Goal: Task Accomplishment & Management: Manage account settings

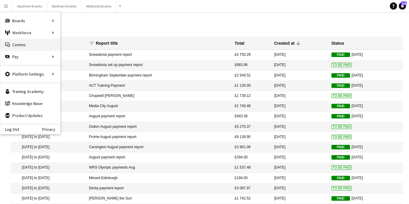
click at [13, 45] on link "Comms Comms" at bounding box center [30, 45] width 60 height 12
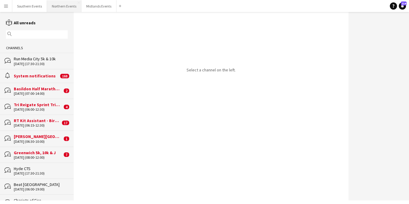
click at [63, 6] on button "Northern Events Close" at bounding box center [64, 6] width 34 height 12
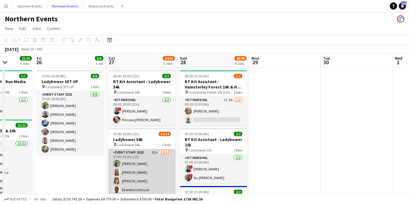
scroll to position [0, 191]
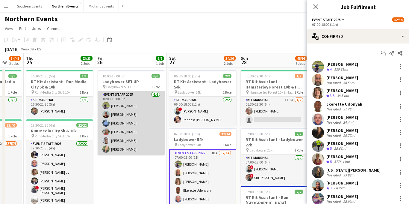
click at [130, 118] on app-card-role "Event Staff 2025 [DATE] 10:00-18:00 (8h) [PERSON_NAME] [PERSON_NAME] [PERSON_NA…" at bounding box center [131, 123] width 67 height 64
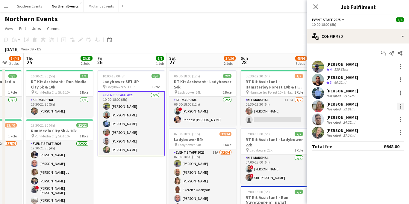
click at [402, 106] on div at bounding box center [400, 105] width 7 height 7
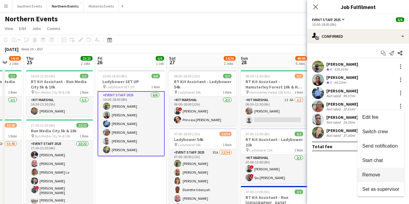
click at [370, 174] on span "Remove" at bounding box center [371, 174] width 18 height 5
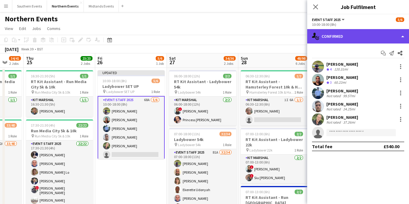
click at [369, 34] on div "single-neutral-actions-check-2 Confirmed" at bounding box center [358, 36] width 102 height 14
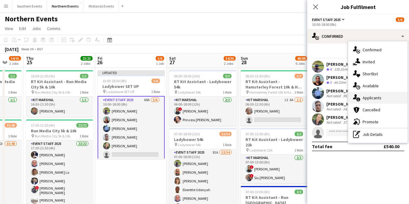
click at [376, 100] on span "Applicants" at bounding box center [372, 97] width 19 height 5
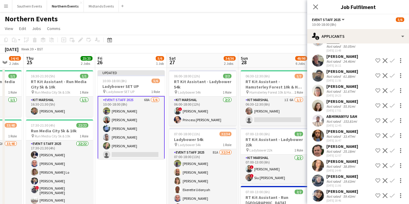
scroll to position [777, 0]
click at [392, 148] on app-icon "Confirm" at bounding box center [392, 150] width 5 height 5
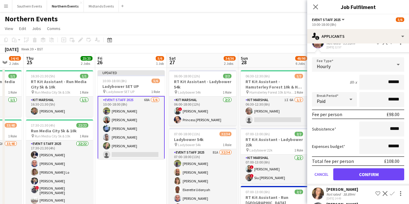
scroll to position [935, 0]
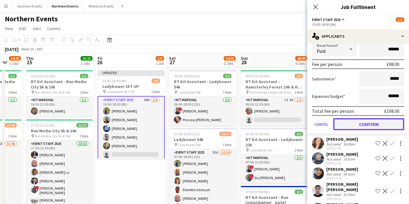
click at [363, 118] on button "Confirm" at bounding box center [368, 124] width 71 height 12
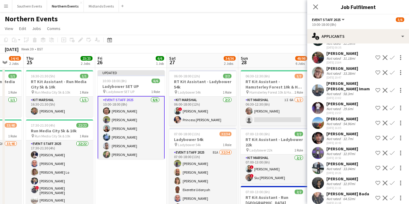
scroll to position [784, 0]
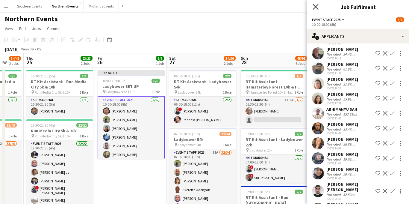
click at [315, 8] on icon "Close pop-in" at bounding box center [316, 7] width 6 height 6
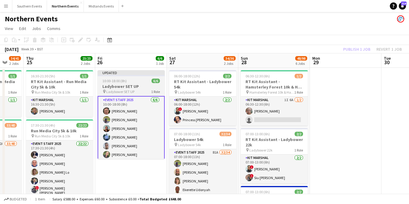
click at [127, 87] on h3 "Ladybower SET UP" at bounding box center [131, 86] width 67 height 5
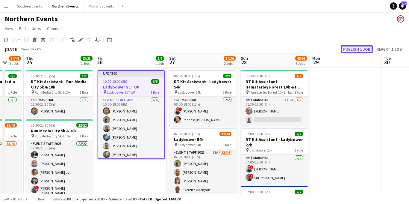
click at [349, 52] on button "Publish 1 job" at bounding box center [357, 49] width 32 height 8
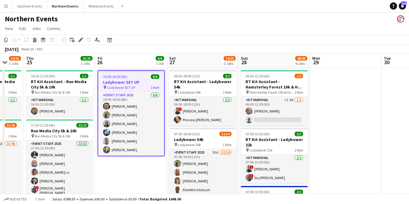
click at [4, 4] on app-icon "Menu" at bounding box center [6, 6] width 5 height 5
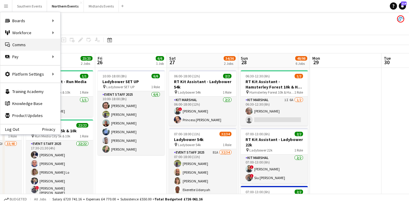
click at [19, 42] on link "Comms Comms" at bounding box center [30, 45] width 60 height 12
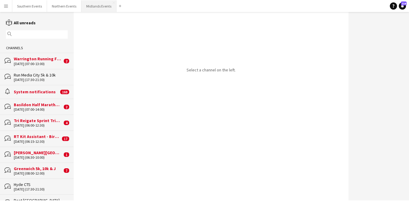
click at [87, 9] on button "Midlands Events Close" at bounding box center [98, 6] width 35 height 12
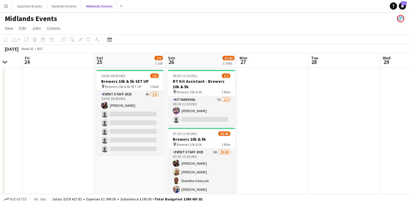
scroll to position [0, 198]
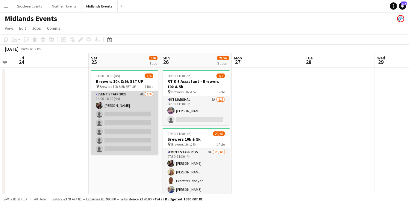
click at [126, 125] on app-card-role "Event Staff 2025 4A [DATE] 14:00-18:00 (4h) [PERSON_NAME] single-neutral-action…" at bounding box center [124, 123] width 67 height 64
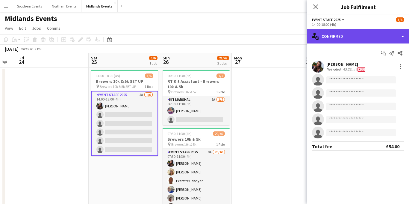
click at [347, 36] on div "single-neutral-actions-check-2 Confirmed" at bounding box center [358, 36] width 102 height 14
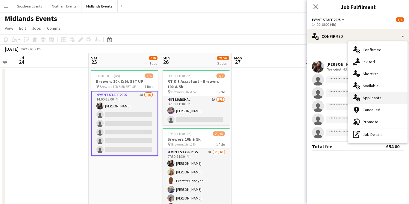
click at [366, 93] on div "single-neutral-actions-information Applicants" at bounding box center [377, 98] width 59 height 12
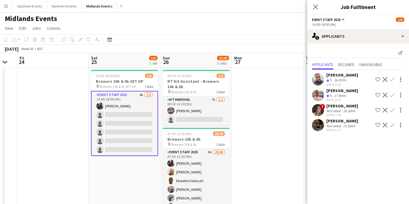
click at [393, 94] on app-icon "Confirm" at bounding box center [392, 95] width 5 height 5
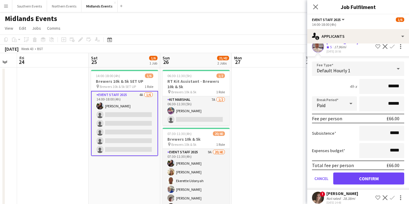
scroll to position [64, 0]
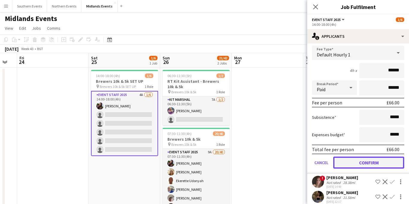
click at [360, 163] on button "Confirm" at bounding box center [368, 162] width 71 height 12
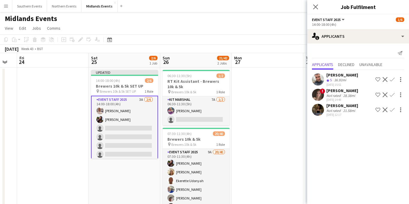
scroll to position [0, 0]
click at [395, 78] on button "Confirm" at bounding box center [392, 79] width 7 height 7
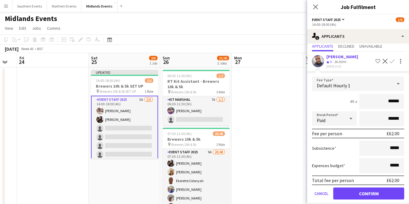
scroll to position [55, 0]
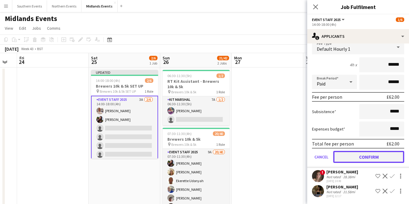
click at [360, 153] on button "Confirm" at bounding box center [368, 157] width 71 height 12
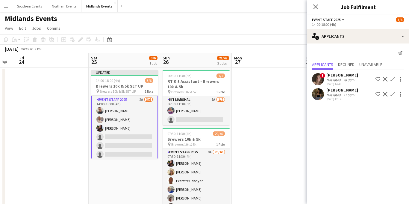
scroll to position [0, 0]
click at [393, 96] on button "Confirm" at bounding box center [392, 93] width 7 height 7
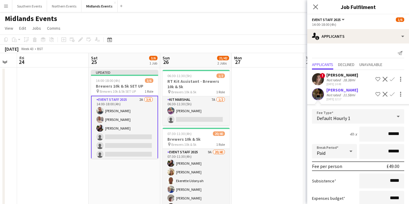
scroll to position [39, 0]
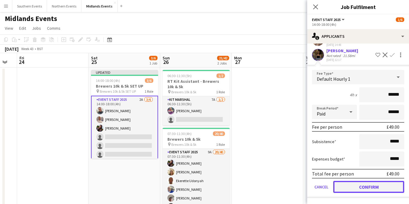
click at [357, 188] on button "Confirm" at bounding box center [368, 187] width 71 height 12
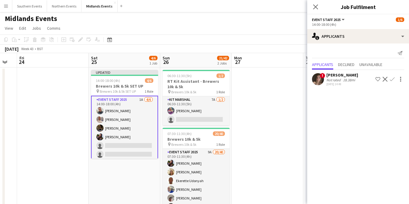
click at [334, 81] on div "Not rated" at bounding box center [334, 80] width 16 height 4
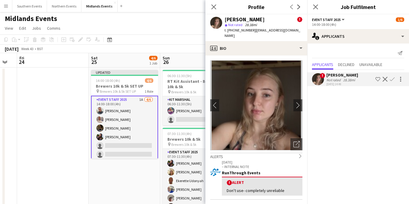
click at [386, 79] on app-icon "Decline" at bounding box center [385, 79] width 5 height 5
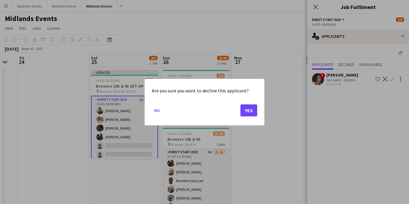
click at [258, 112] on div "Are you sure you want to decline this applicant? No Yes" at bounding box center [205, 102] width 120 height 46
click at [246, 110] on button "Yes" at bounding box center [248, 110] width 17 height 12
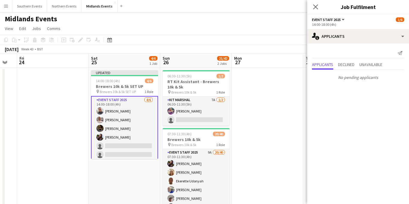
scroll to position [0, 0]
click at [315, 6] on icon at bounding box center [316, 7] width 6 height 6
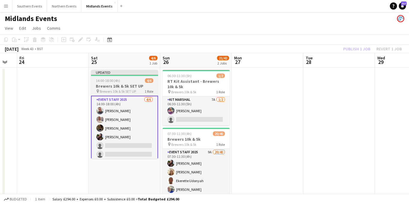
click at [133, 86] on h3 "Brewers 10k & 5k SET UP" at bounding box center [124, 85] width 67 height 5
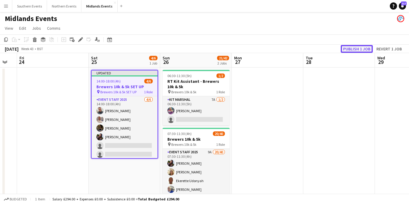
click at [346, 47] on button "Publish 1 job" at bounding box center [357, 49] width 32 height 8
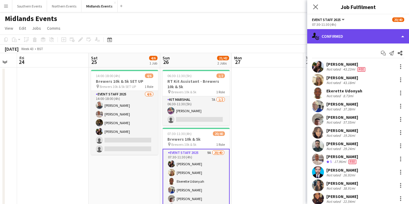
click at [353, 36] on div "single-neutral-actions-check-2 Confirmed" at bounding box center [358, 36] width 102 height 14
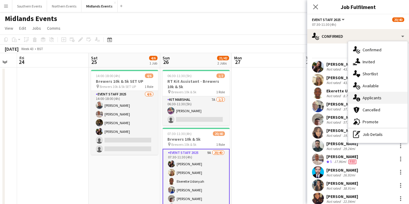
click at [369, 100] on span "Applicants" at bounding box center [372, 97] width 19 height 5
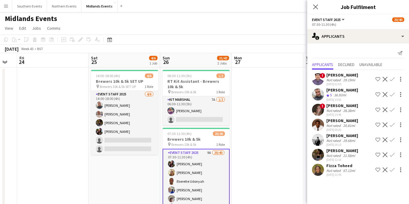
click at [392, 93] on app-icon "Confirm" at bounding box center [392, 94] width 5 height 5
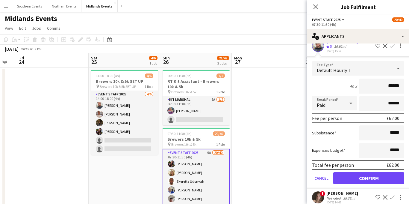
scroll to position [63, 0]
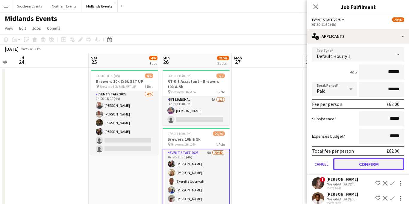
click at [353, 164] on button "Confirm" at bounding box center [368, 164] width 71 height 12
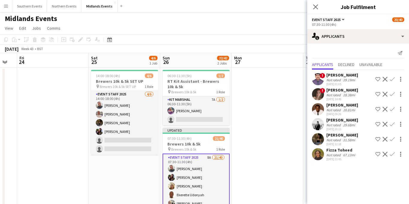
scroll to position [0, 0]
click at [391, 141] on app-icon "Confirm" at bounding box center [392, 139] width 5 height 5
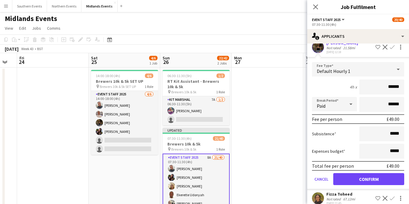
scroll to position [104, 0]
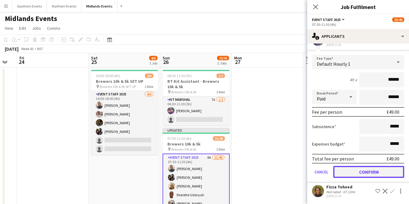
click at [360, 169] on button "Confirm" at bounding box center [368, 172] width 71 height 12
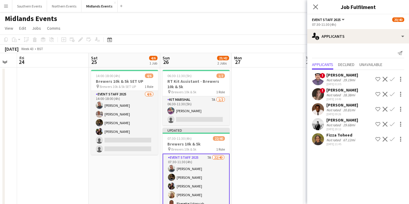
scroll to position [0, 0]
click at [392, 126] on app-icon "Confirm" at bounding box center [392, 124] width 5 height 5
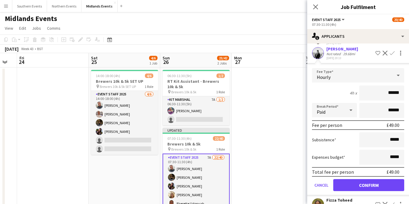
scroll to position [82, 0]
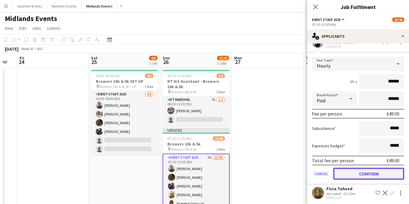
click at [355, 175] on button "Confirm" at bounding box center [368, 173] width 71 height 12
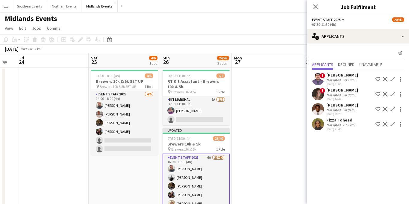
scroll to position [0, 0]
click at [393, 110] on app-icon "Confirm" at bounding box center [392, 109] width 5 height 5
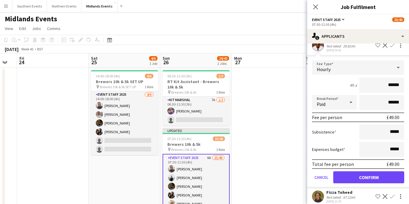
scroll to position [66, 0]
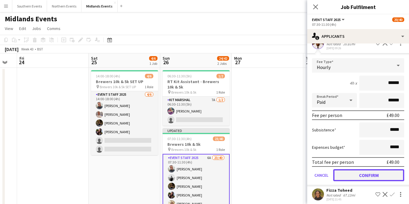
click at [356, 173] on button "Confirm" at bounding box center [368, 175] width 71 height 12
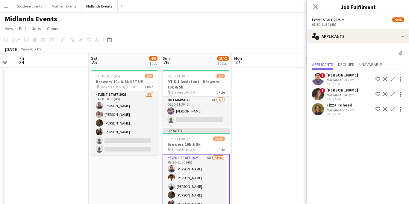
scroll to position [0, 0]
click at [356, 108] on div "Fizza Toheed Not rated 67.12mi [DATE] 21:45 Shortlist crew Decline Confirm" at bounding box center [358, 109] width 102 height 14
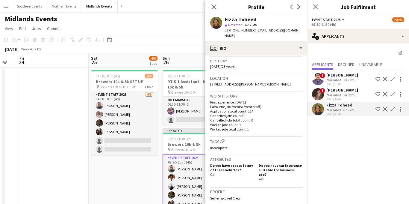
scroll to position [117, 0]
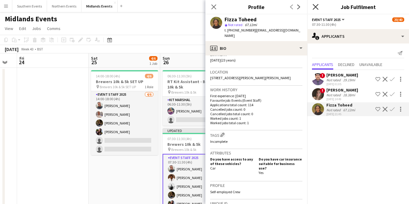
click at [315, 8] on icon at bounding box center [316, 7] width 6 height 6
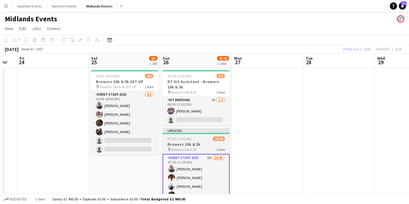
click at [196, 139] on div "07:30-11:30 (4h) 24/40" at bounding box center [196, 138] width 67 height 4
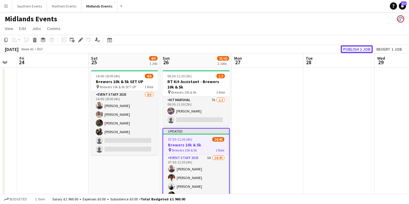
click at [358, 51] on button "Publish 1 job" at bounding box center [357, 49] width 32 height 8
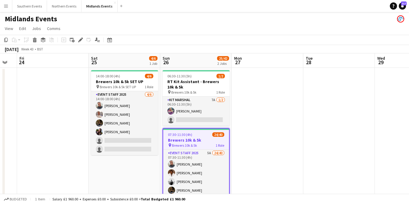
click at [191, 141] on h3 "Brewers 10k & 5k" at bounding box center [196, 139] width 66 height 5
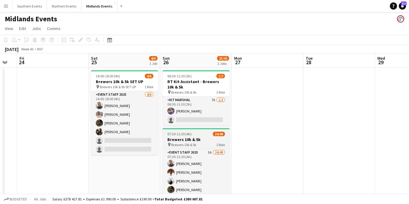
click at [174, 139] on h3 "Brewers 10k & 5k" at bounding box center [196, 139] width 67 height 5
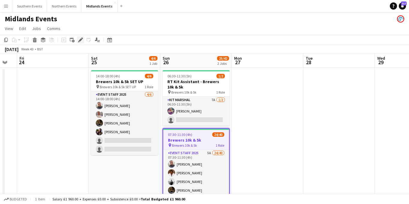
click at [80, 41] on icon at bounding box center [80, 39] width 3 height 3
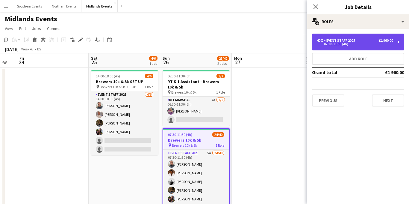
click at [357, 47] on div "40 x Event Staff 2025 £1 960.00 07:30-11:30 (4h)" at bounding box center [358, 42] width 92 height 17
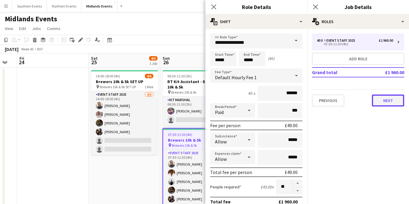
click at [383, 99] on button "Next" at bounding box center [388, 100] width 32 height 12
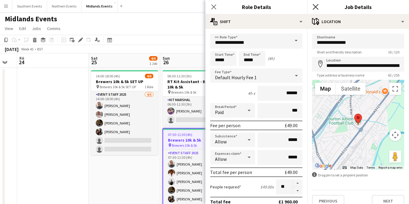
click at [315, 5] on icon "Close pop-in" at bounding box center [316, 7] width 6 height 6
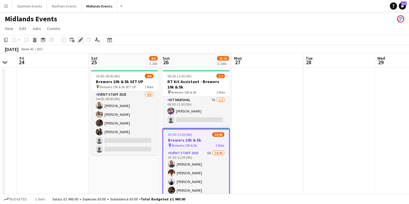
click at [81, 39] on icon at bounding box center [80, 39] width 3 height 3
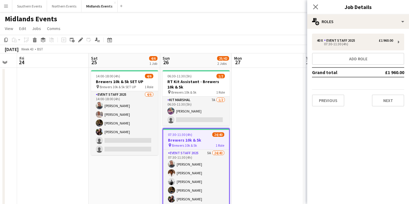
click at [395, 106] on div "40 x Event Staff 2025 £1 960.00 07:30-11:30 (4h) Add role Grand total £1 960.00…" at bounding box center [358, 70] width 102 height 82
click at [392, 99] on button "Next" at bounding box center [388, 100] width 32 height 12
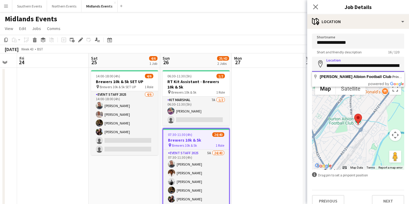
scroll to position [0, 53]
drag, startPoint x: 378, startPoint y: 66, endPoint x: 407, endPoint y: 66, distance: 28.4
click at [407, 66] on form "**********" at bounding box center [358, 120] width 102 height 173
click at [367, 66] on input "**********" at bounding box center [358, 64] width 92 height 15
drag, startPoint x: 326, startPoint y: 66, endPoint x: 406, endPoint y: 66, distance: 79.6
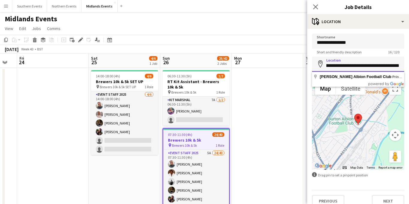
click at [406, 66] on form "**********" at bounding box center [358, 120] width 102 height 173
click at [370, 64] on input "**********" at bounding box center [358, 64] width 92 height 15
drag, startPoint x: 366, startPoint y: 64, endPoint x: 407, endPoint y: 66, distance: 41.0
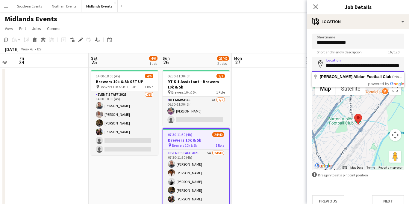
click at [407, 66] on form "**********" at bounding box center [358, 120] width 102 height 173
click at [370, 67] on input "**********" at bounding box center [358, 64] width 92 height 15
drag, startPoint x: 365, startPoint y: 67, endPoint x: 396, endPoint y: 65, distance: 31.2
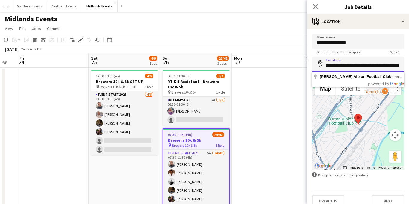
click at [396, 65] on input "**********" at bounding box center [358, 64] width 92 height 15
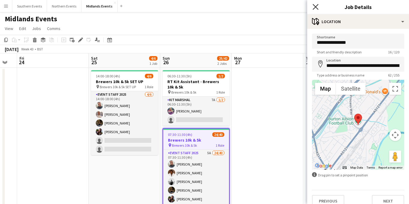
click at [314, 6] on icon at bounding box center [316, 7] width 6 height 6
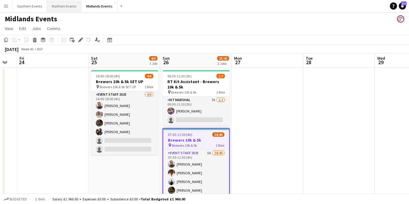
click at [59, 7] on button "Northern Events Close" at bounding box center [64, 6] width 34 height 12
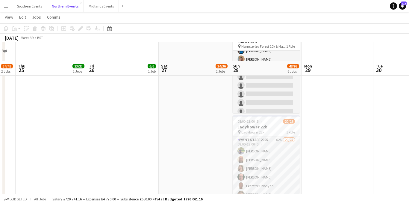
scroll to position [238, 0]
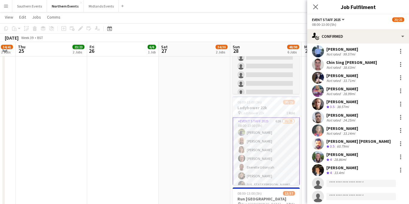
scroll to position [202, 0]
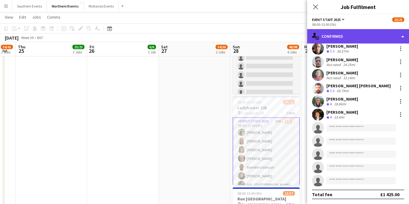
click at [361, 38] on div "single-neutral-actions-check-2 Confirmed" at bounding box center [358, 36] width 102 height 14
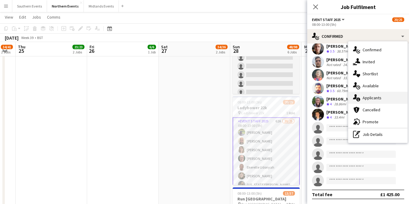
click at [365, 98] on span "Applicants" at bounding box center [372, 97] width 19 height 5
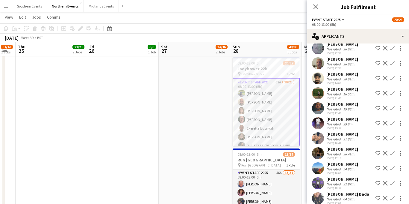
scroll to position [751, 0]
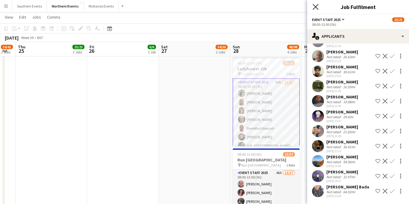
click at [315, 7] on icon at bounding box center [316, 7] width 6 height 6
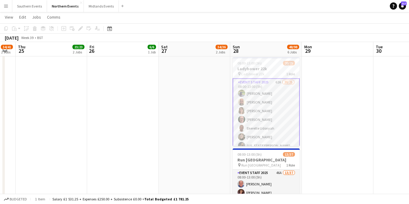
click at [261, 120] on app-card-role "Event Staff 2025 62A 20/25 08:00-13:00 (5h) [PERSON_NAME] [PERSON_NAME] [PERSON…" at bounding box center [266, 194] width 67 height 232
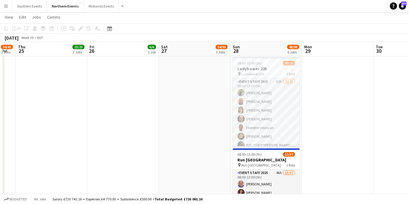
click at [269, 119] on app-card-role "Event Staff 2025 62A 20/25 08:00-13:00 (5h) [PERSON_NAME] [PERSON_NAME] [PERSON…" at bounding box center [266, 193] width 67 height 231
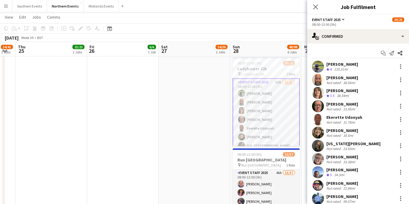
scroll to position [202, 0]
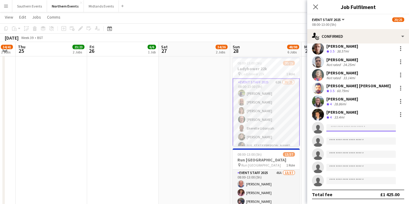
click at [342, 130] on input at bounding box center [360, 127] width 69 height 7
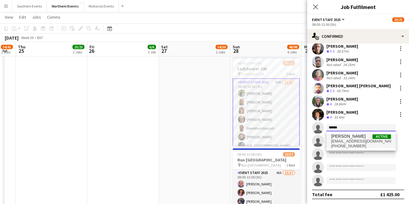
type input "******"
click at [342, 140] on span "[EMAIL_ADDRESS][DOMAIN_NAME]" at bounding box center [361, 141] width 60 height 5
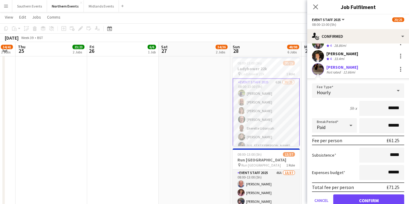
scroll to position [277, 0]
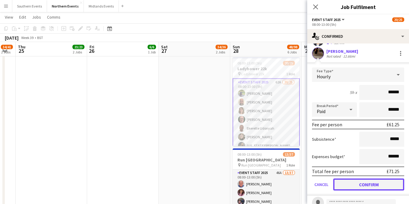
click at [355, 184] on button "Confirm" at bounding box center [368, 184] width 71 height 12
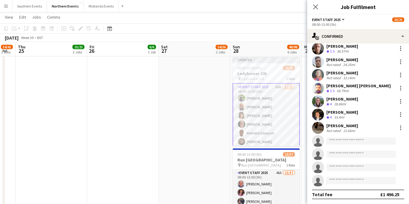
scroll to position [202, 0]
click at [312, 5] on app-icon "Close pop-in" at bounding box center [315, 7] width 9 height 9
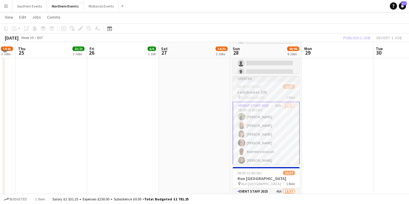
scroll to position [257, 0]
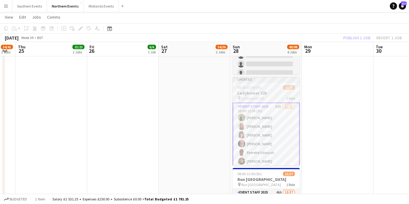
click at [272, 99] on div "pin Ladybower 22k 1 Role" at bounding box center [266, 98] width 67 height 5
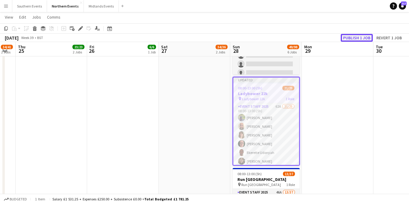
click at [357, 41] on button "Publish 1 job" at bounding box center [357, 38] width 32 height 8
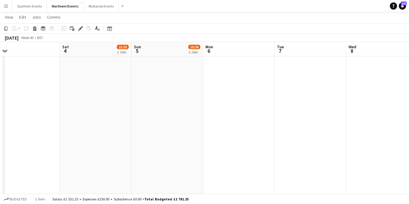
scroll to position [0, 226]
click at [60, 5] on button "Northern Events Close" at bounding box center [65, 6] width 37 height 12
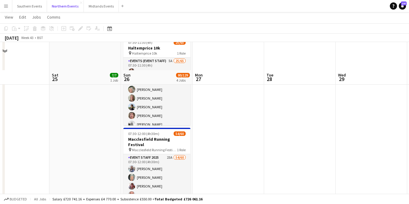
scroll to position [189, 0]
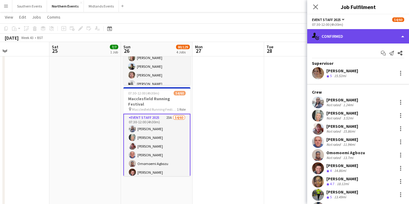
click at [371, 34] on div "single-neutral-actions-check-2 Confirmed" at bounding box center [358, 36] width 102 height 14
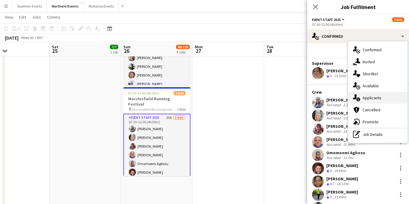
click at [378, 95] on span "Applicants" at bounding box center [372, 97] width 19 height 5
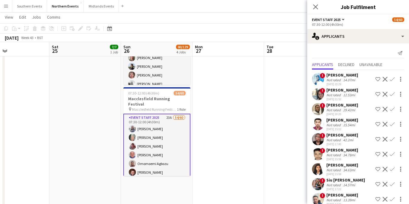
scroll to position [228, 0]
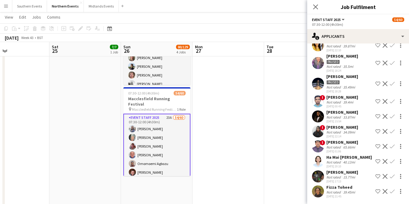
click at [392, 177] on app-icon "Confirm" at bounding box center [392, 176] width 5 height 5
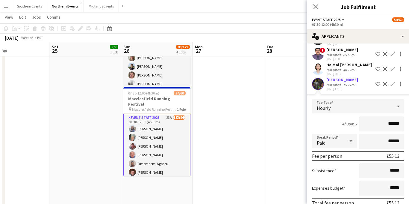
scroll to position [364, 0]
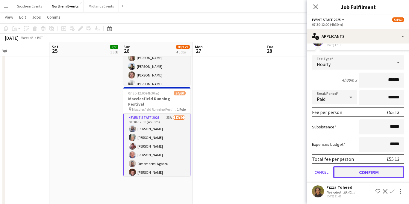
click at [358, 170] on button "Confirm" at bounding box center [368, 172] width 71 height 12
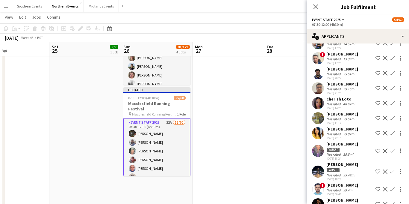
scroll to position [213, 0]
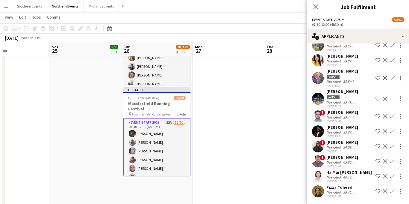
click at [355, 192] on div "39.45mi" at bounding box center [349, 192] width 14 height 4
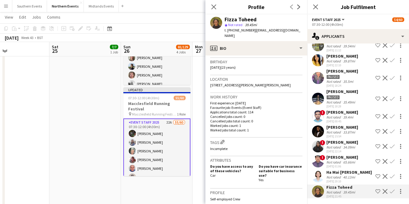
scroll to position [110, 0]
click at [392, 192] on app-icon "Confirm" at bounding box center [392, 191] width 5 height 5
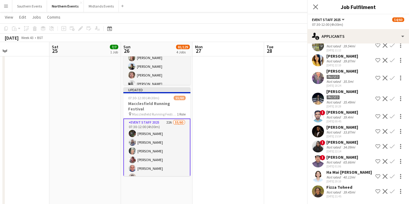
click at [392, 192] on app-icon "Confirm" at bounding box center [392, 191] width 5 height 5
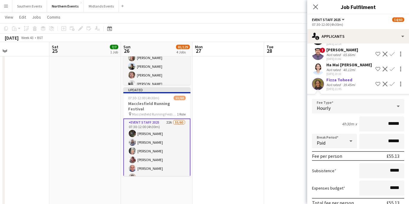
scroll to position [349, 0]
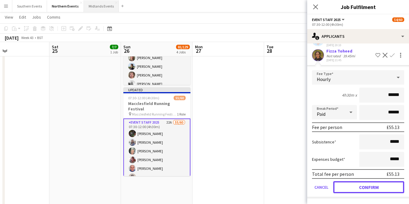
click at [353, 186] on button "Confirm" at bounding box center [368, 187] width 71 height 12
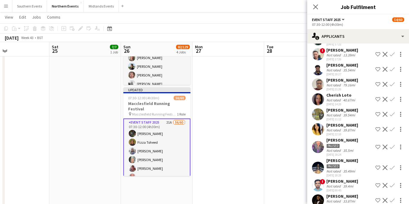
scroll to position [0, 0]
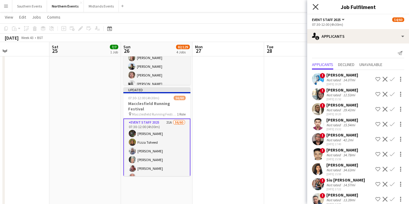
click at [314, 6] on icon "Close pop-in" at bounding box center [316, 7] width 6 height 6
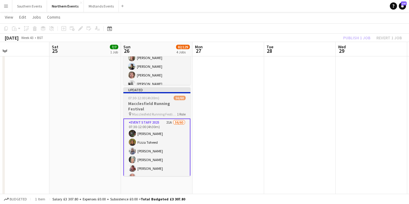
click at [152, 101] on h3 "Macclesfield Running Festival" at bounding box center [156, 106] width 67 height 11
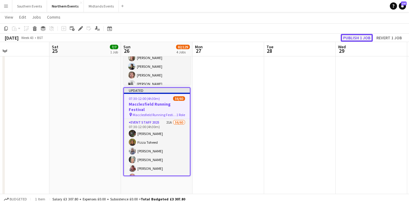
click at [363, 37] on button "Publish 1 job" at bounding box center [357, 38] width 32 height 8
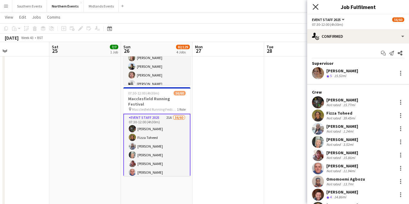
click at [314, 6] on icon "Close pop-in" at bounding box center [316, 7] width 6 height 6
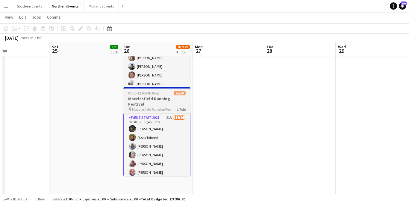
click at [139, 97] on h3 "Macclesfield Running Festival" at bounding box center [156, 101] width 67 height 11
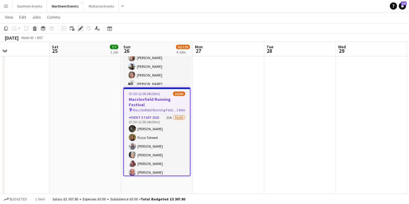
click at [80, 28] on icon at bounding box center [80, 28] width 3 height 3
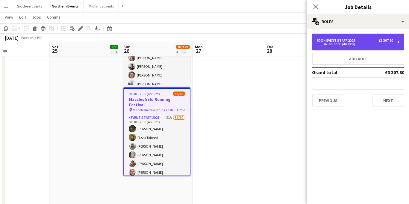
click at [337, 40] on div "Event Staff 2025" at bounding box center [341, 40] width 34 height 4
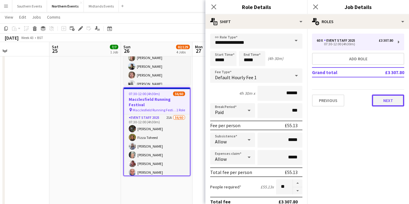
click at [387, 100] on button "Next" at bounding box center [388, 100] width 32 height 12
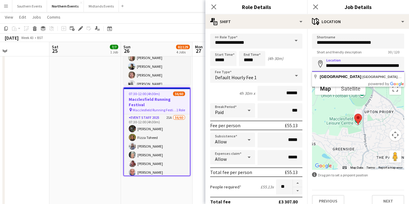
drag, startPoint x: 371, startPoint y: 66, endPoint x: 383, endPoint y: 67, distance: 12.7
click at [394, 67] on input "**********" at bounding box center [358, 64] width 92 height 15
click at [362, 67] on input "**********" at bounding box center [358, 64] width 92 height 15
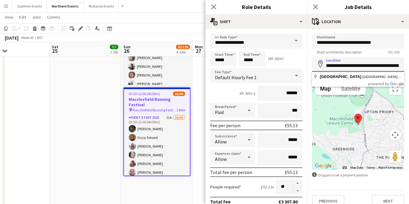
drag, startPoint x: 358, startPoint y: 66, endPoint x: 409, endPoint y: 65, distance: 50.9
click at [409, 65] on form "**********" at bounding box center [358, 120] width 102 height 173
click at [366, 65] on input "**********" at bounding box center [358, 64] width 92 height 15
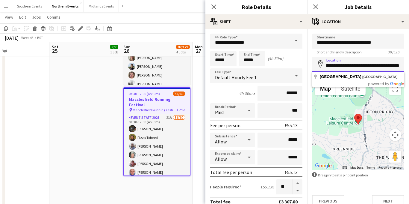
drag, startPoint x: 357, startPoint y: 67, endPoint x: 397, endPoint y: 66, distance: 40.1
click at [397, 66] on input "**********" at bounding box center [358, 64] width 92 height 15
click at [212, 7] on icon "Close pop-in" at bounding box center [213, 6] width 5 height 5
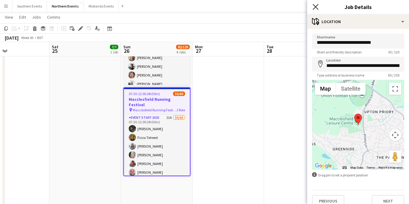
click at [318, 7] on icon "Close pop-in" at bounding box center [316, 7] width 6 height 6
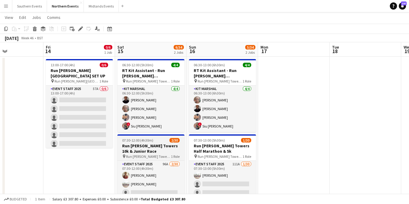
scroll to position [8, 0]
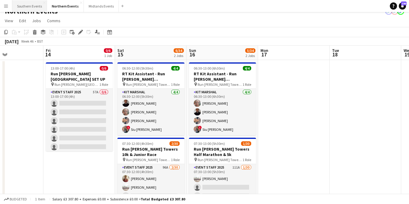
click at [29, 6] on button "Southern Events Close" at bounding box center [29, 6] width 35 height 12
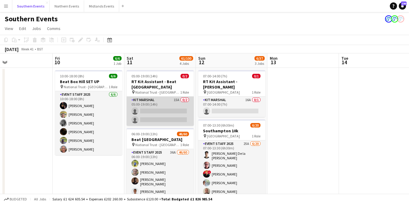
scroll to position [0, 236]
